Goal: Find specific page/section: Find specific page/section

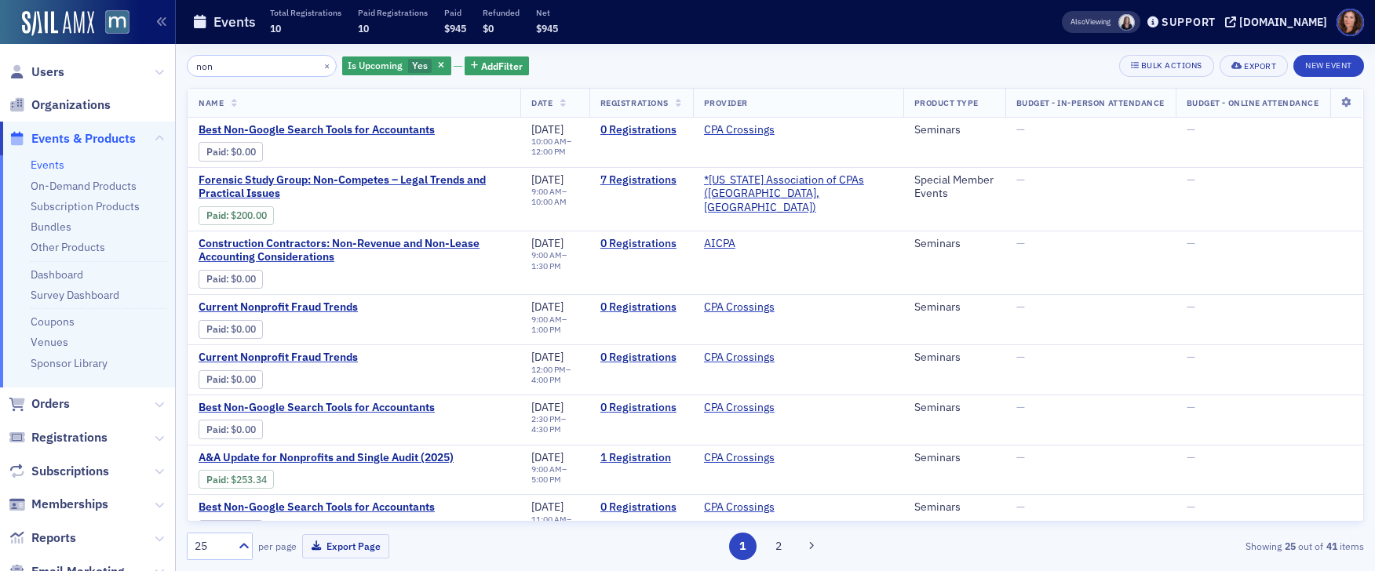
drag, startPoint x: 0, startPoint y: 0, endPoint x: 120, endPoint y: 61, distance: 134.7
click at [120, 61] on div "Users Organizations Events & Products Events On-Demand Products Subscription Pr…" at bounding box center [687, 285] width 1375 height 571
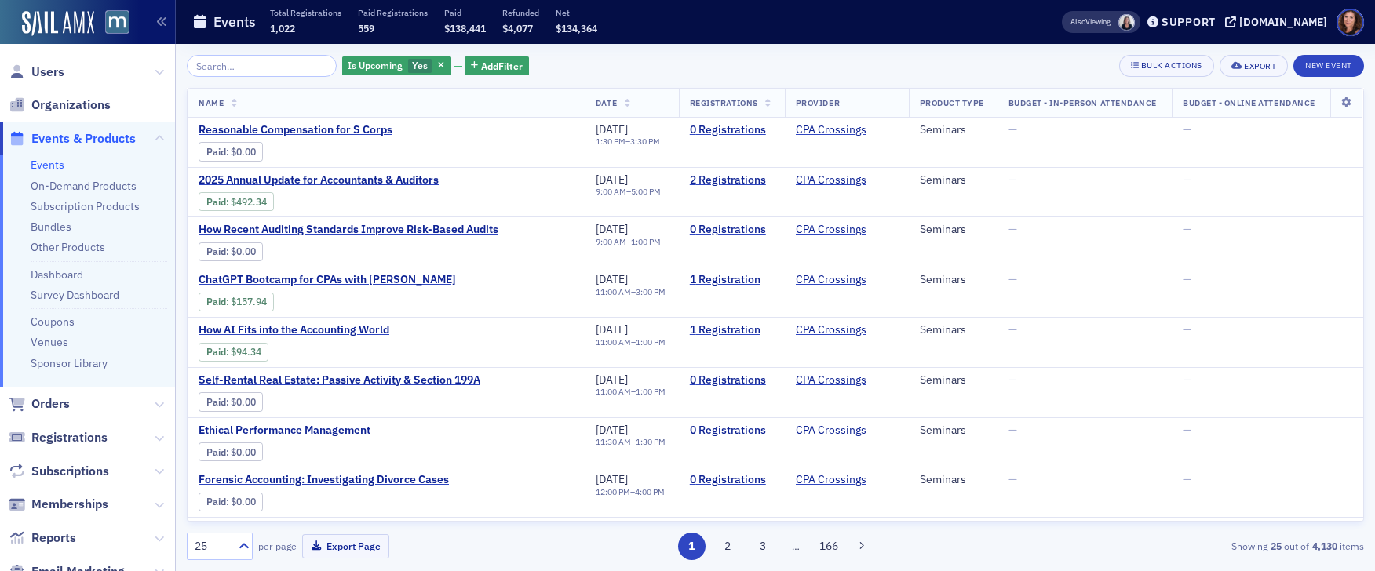
click at [240, 68] on input "search" at bounding box center [262, 66] width 150 height 22
click at [253, 67] on input "search" at bounding box center [262, 66] width 150 height 22
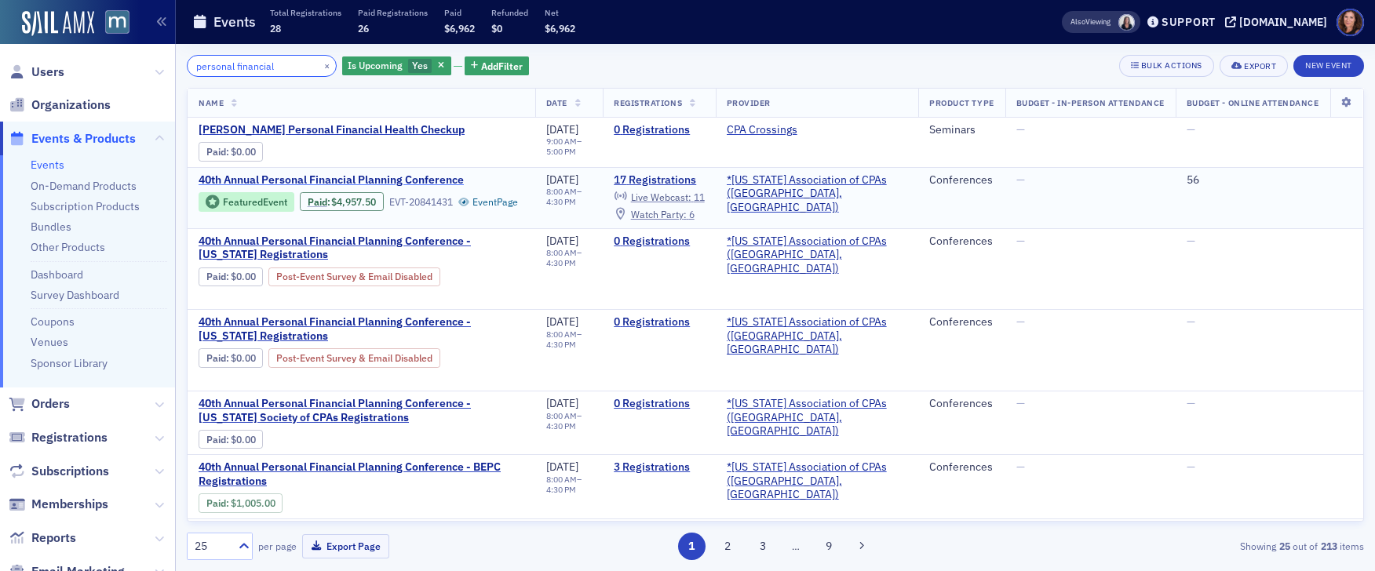
type input "personal financial"
click at [428, 185] on span "40th Annual Personal Financial Planning Conference" at bounding box center [330, 180] width 265 height 14
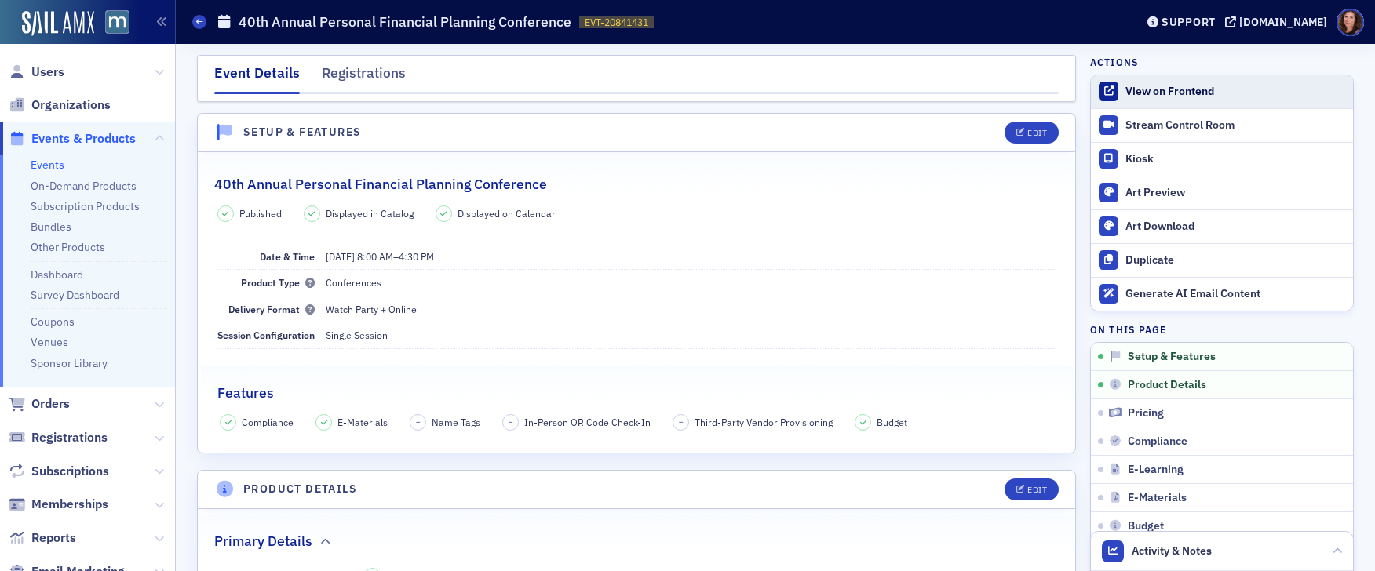
click at [1138, 94] on div "View on Frontend" at bounding box center [1235, 92] width 220 height 14
click at [1198, 89] on div "View on Frontend" at bounding box center [1235, 92] width 220 height 14
